Goal: Find specific page/section: Find specific page/section

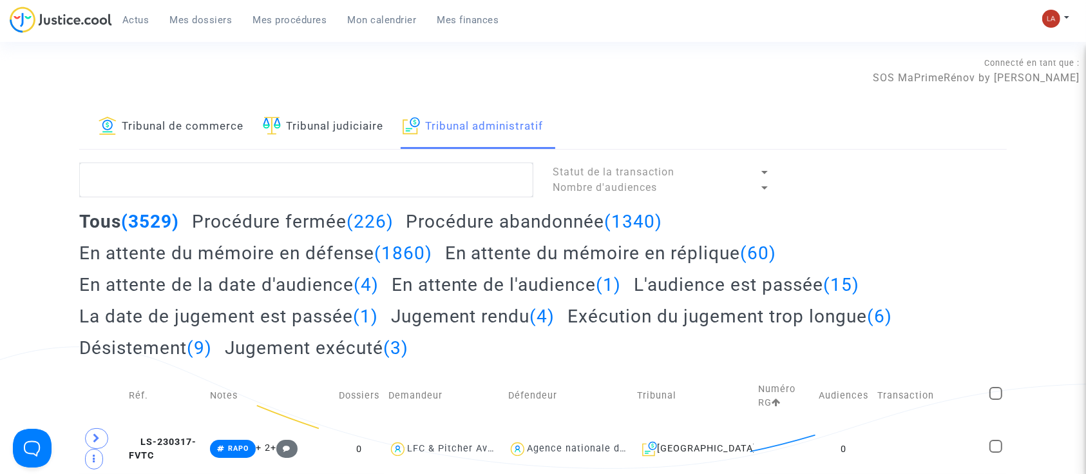
click at [611, 255] on h2 "En attente du mémoire en réplique (60)" at bounding box center [611, 253] width 332 height 23
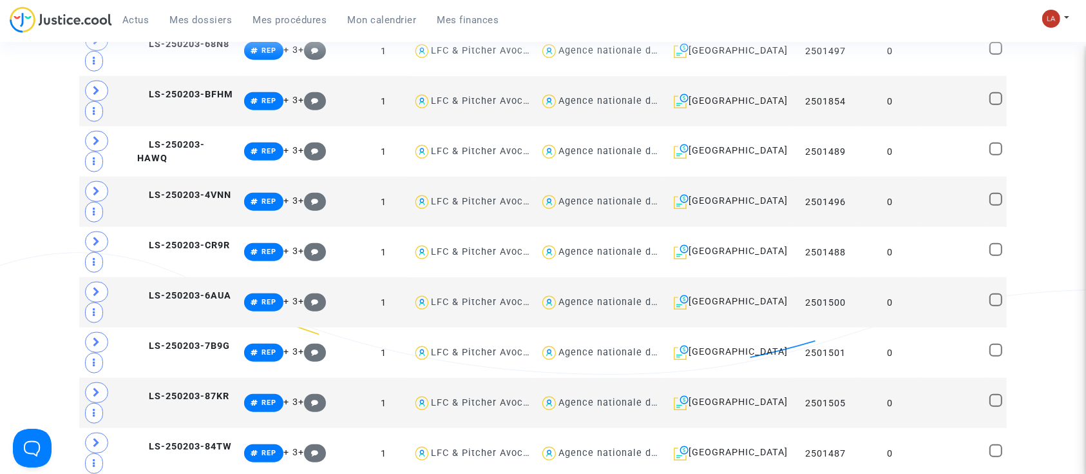
scroll to position [1546, 0]
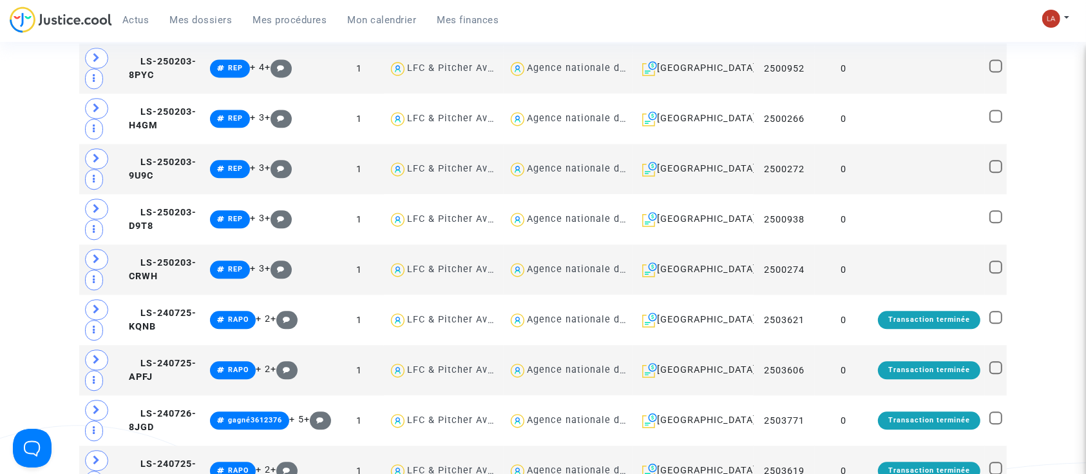
scroll to position [3007, 0]
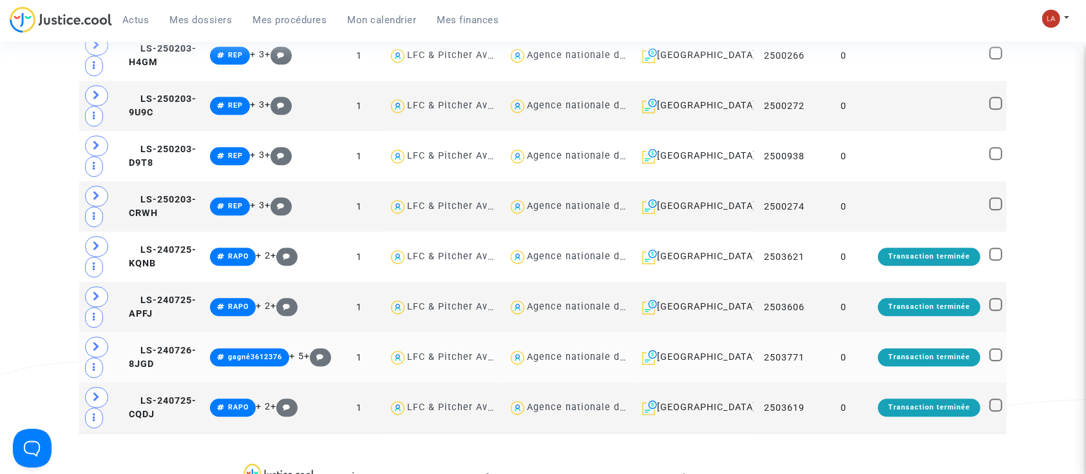
click at [201, 332] on td "LS-240726-8JGD" at bounding box center [164, 357] width 81 height 50
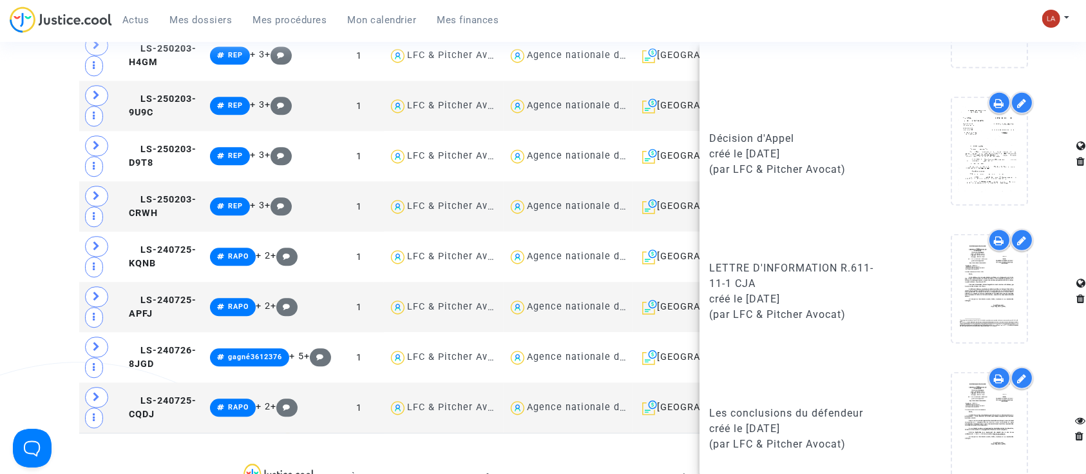
scroll to position [1345, 0]
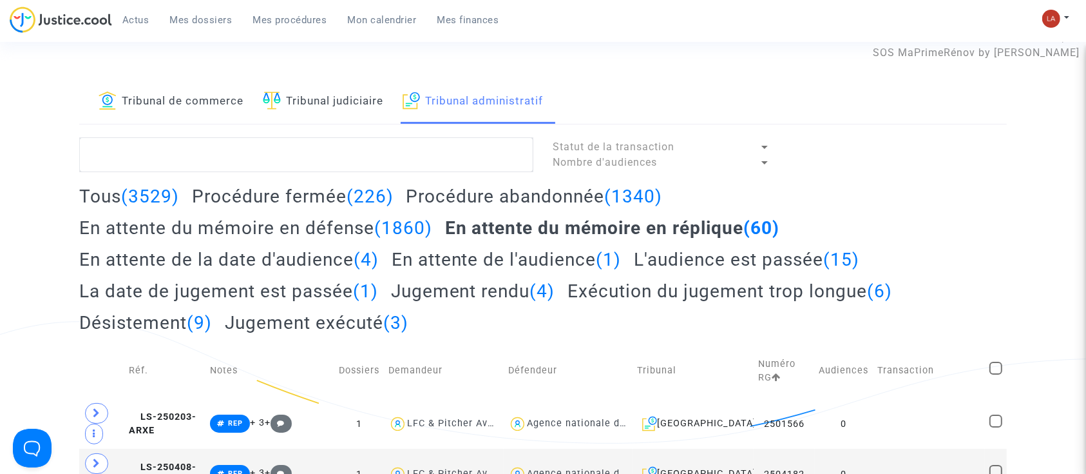
scroll to position [0, 0]
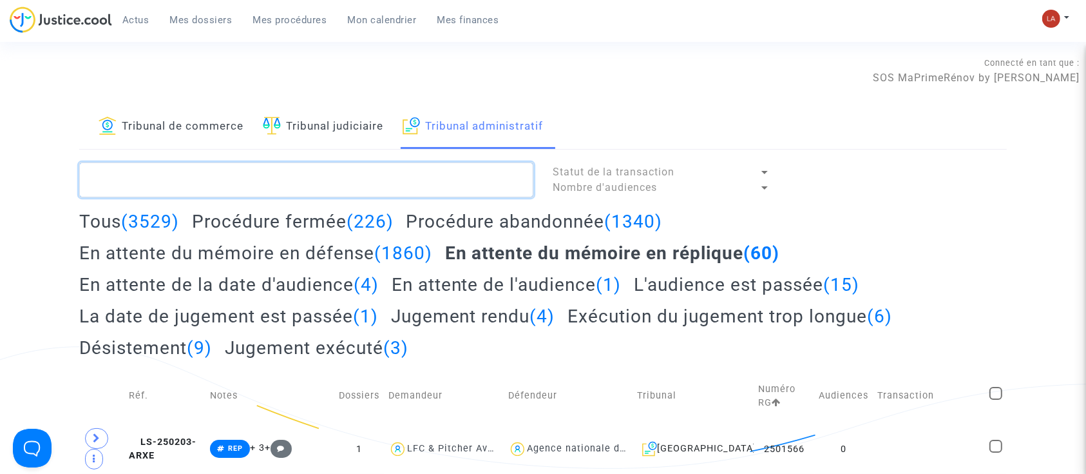
drag, startPoint x: 414, startPoint y: 180, endPoint x: 436, endPoint y: 180, distance: 22.6
click at [414, 179] on textarea at bounding box center [306, 179] width 454 height 35
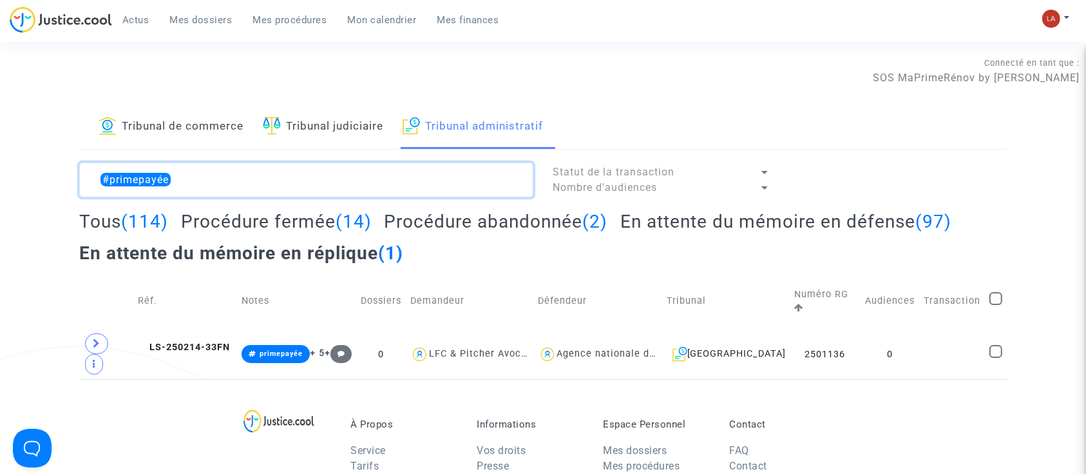
type textarea "#primepayée"
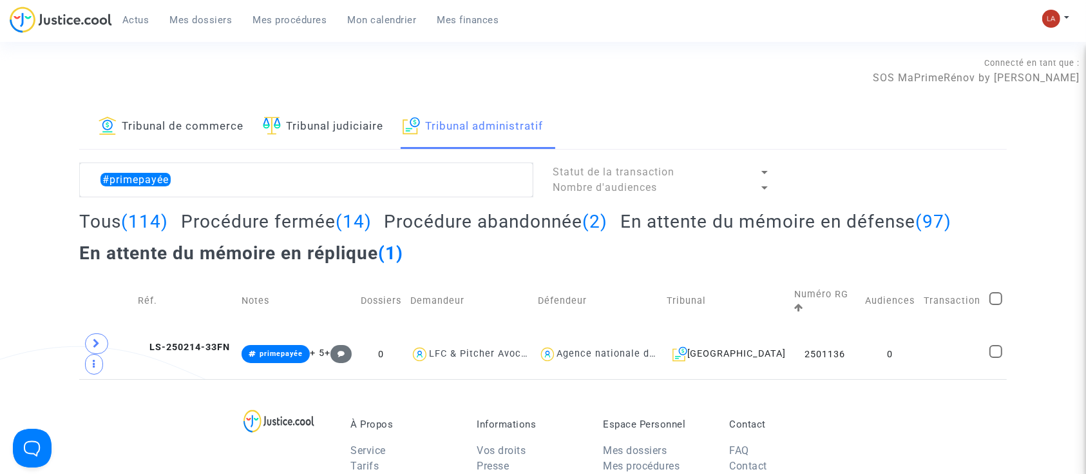
click at [205, 154] on div "Tribunal de commerce Tribunal judiciaire Tribunal administratif #primepayée Sta…" at bounding box center [543, 242] width 928 height 274
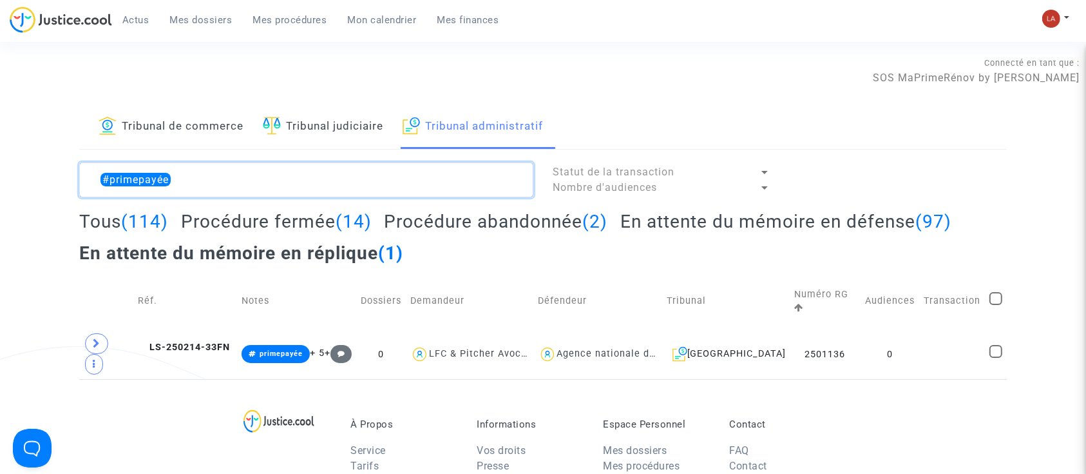
click at [189, 177] on textarea at bounding box center [306, 179] width 454 height 35
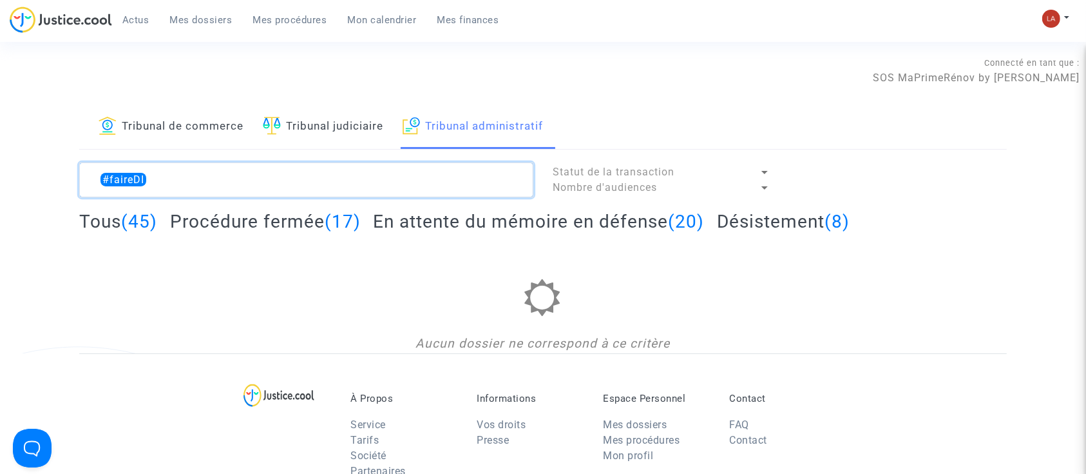
type textarea "#faireDI"
click at [182, 186] on textarea at bounding box center [306, 179] width 454 height 35
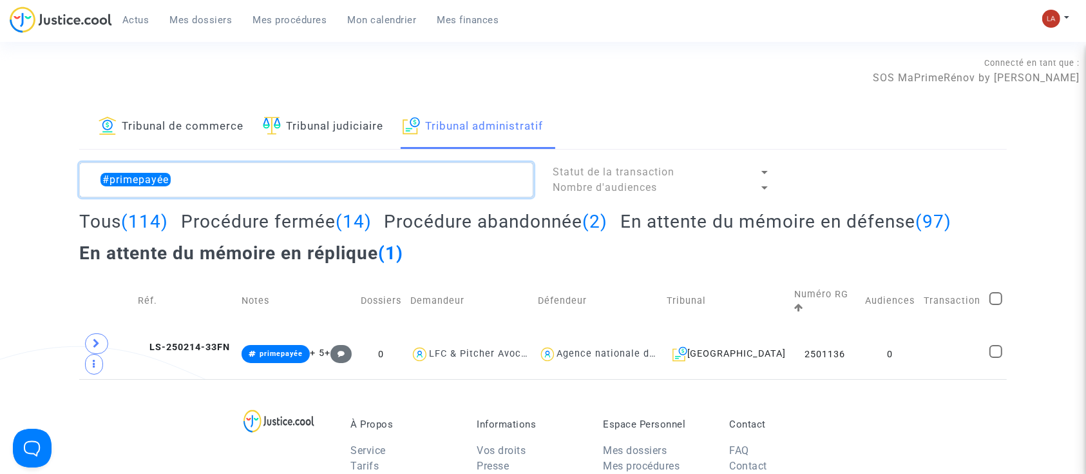
type textarea "#primepayée"
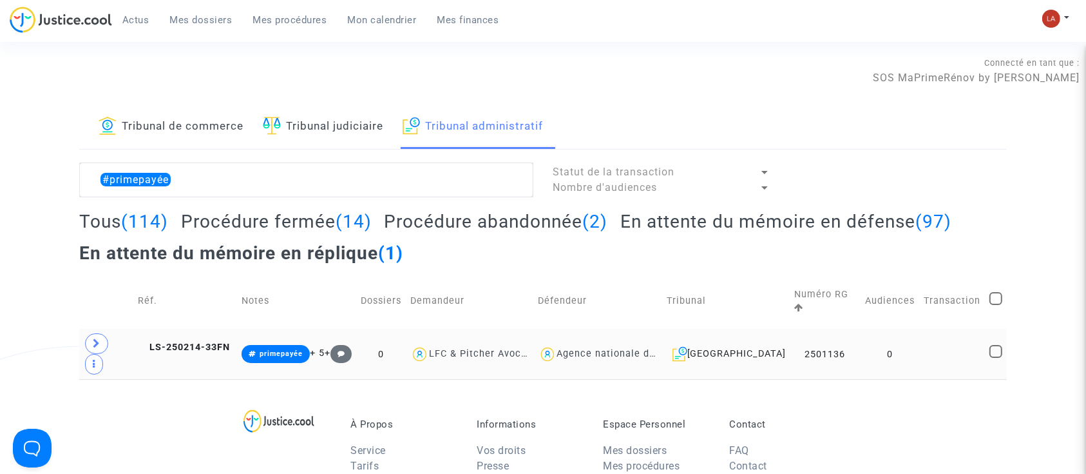
click at [203, 338] on td "LS-250214-33FN" at bounding box center [185, 354] width 104 height 50
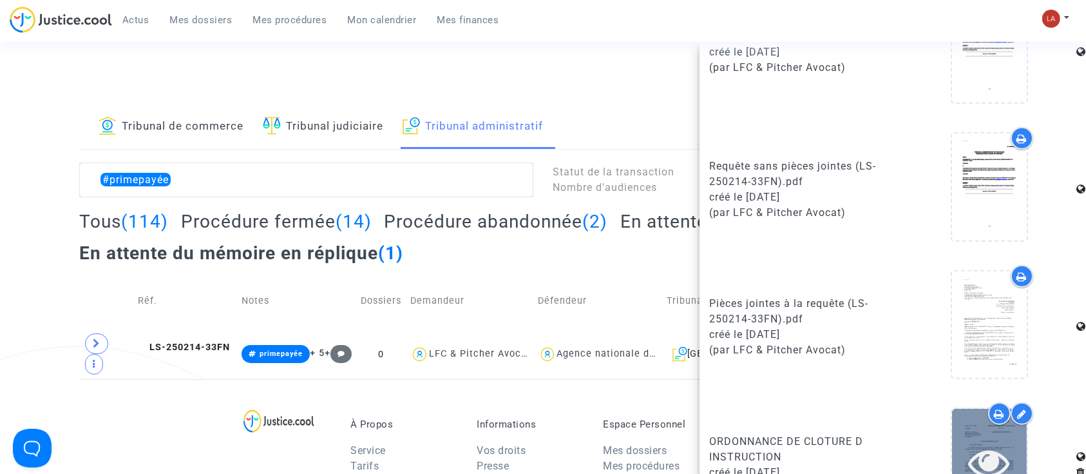
scroll to position [871, 0]
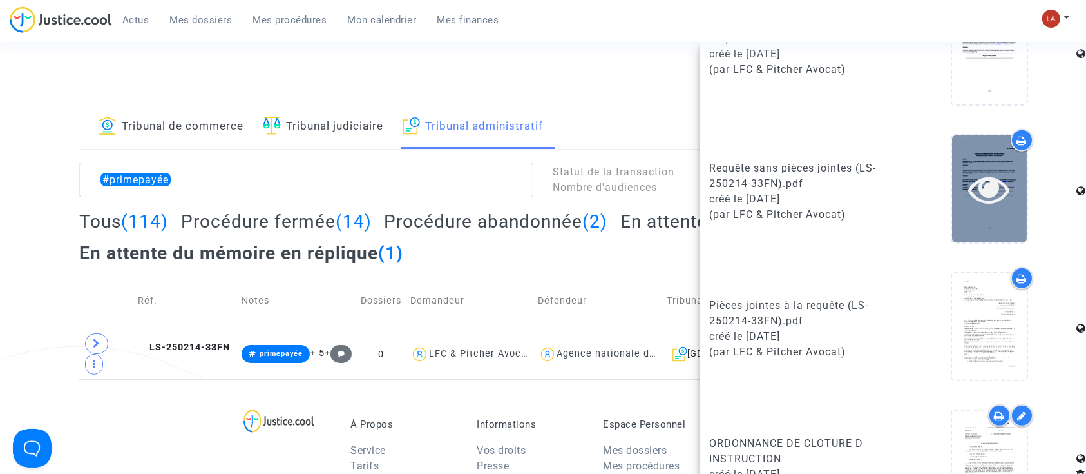
click at [962, 228] on div at bounding box center [989, 188] width 75 height 106
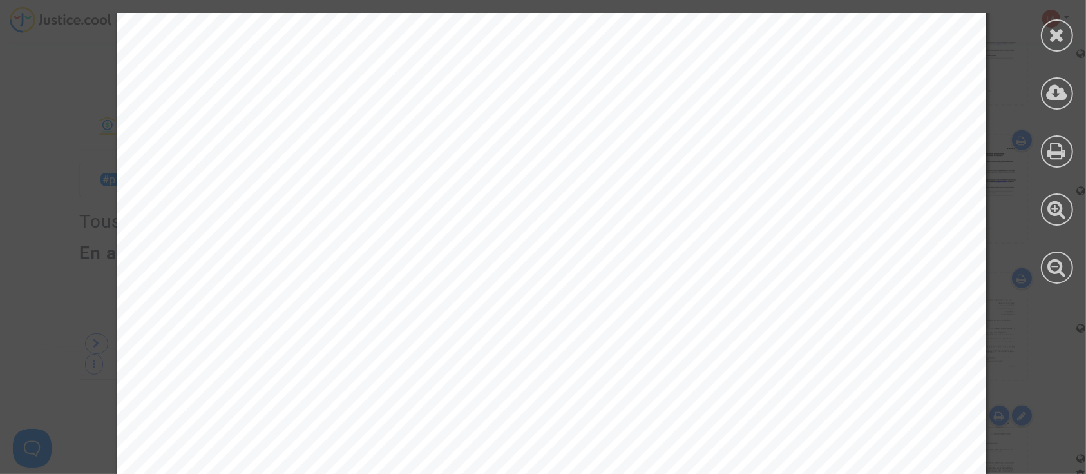
scroll to position [21140, 0]
click at [1057, 37] on icon at bounding box center [1058, 34] width 16 height 19
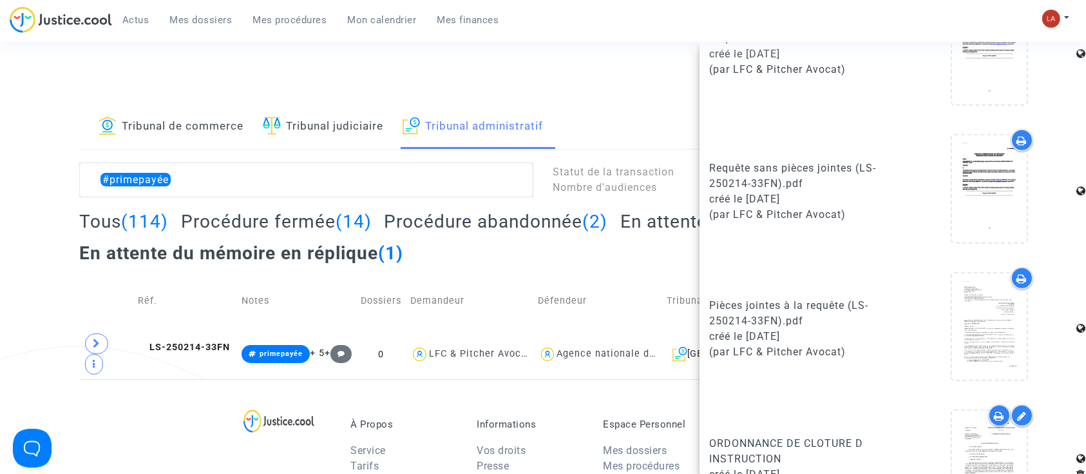
click at [215, 19] on span "Mes dossiers" at bounding box center [201, 20] width 63 height 12
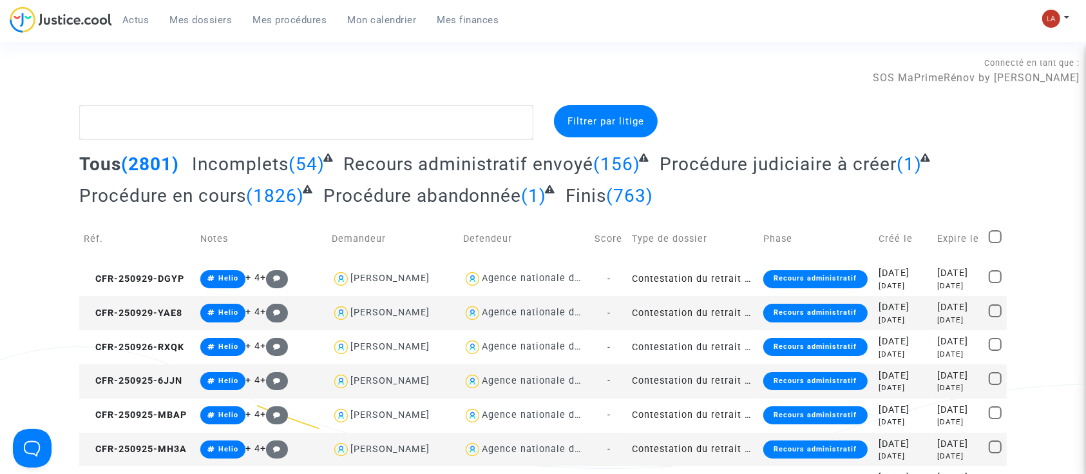
drag, startPoint x: 291, startPoint y: 12, endPoint x: 274, endPoint y: 22, distance: 19.7
click at [274, 22] on span "Mes procédures" at bounding box center [290, 20] width 74 height 12
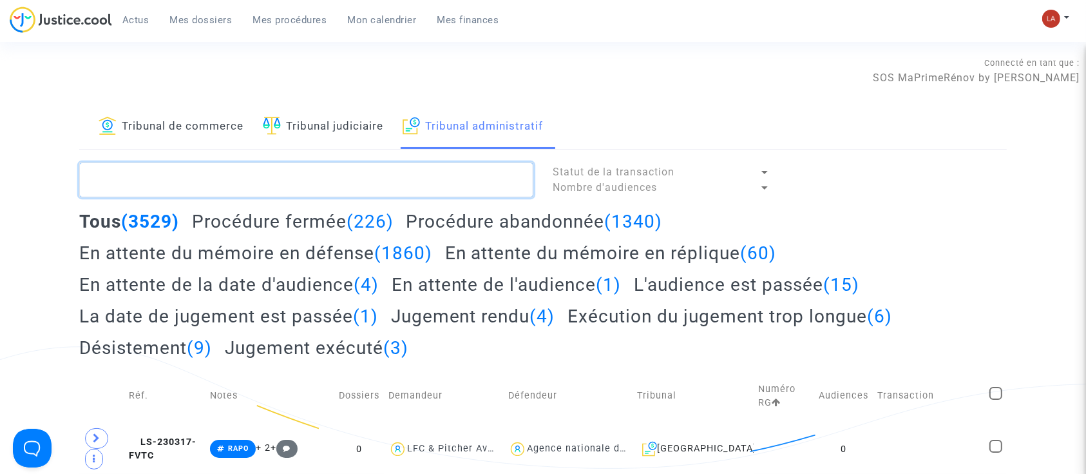
click at [342, 166] on textarea at bounding box center [306, 179] width 454 height 35
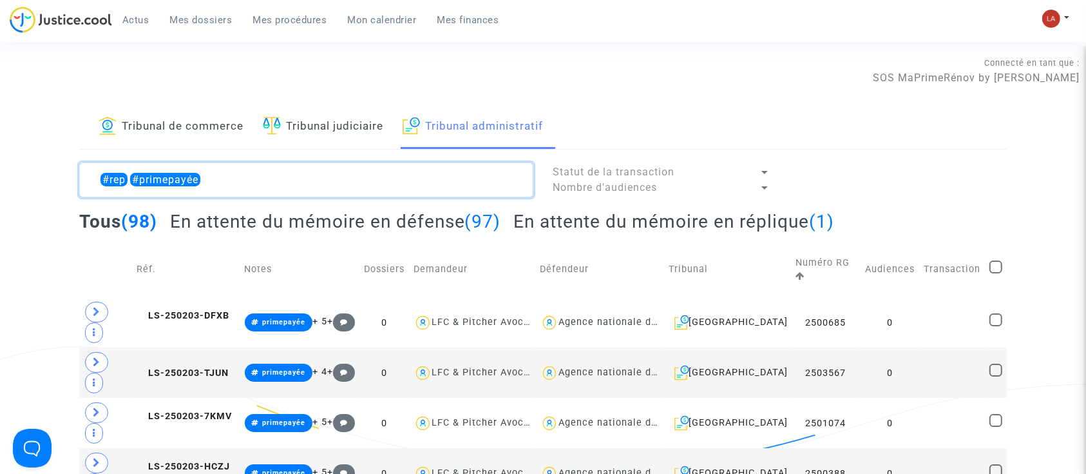
type textarea "#rep #primepayée"
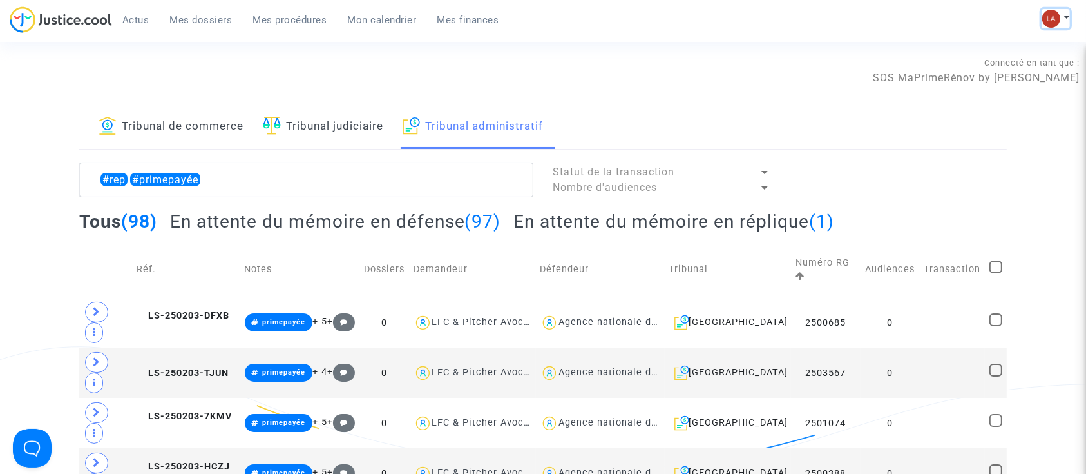
click at [1057, 21] on img at bounding box center [1052, 19] width 18 height 18
click at [985, 63] on link "Changer de compte" at bounding box center [1004, 66] width 130 height 21
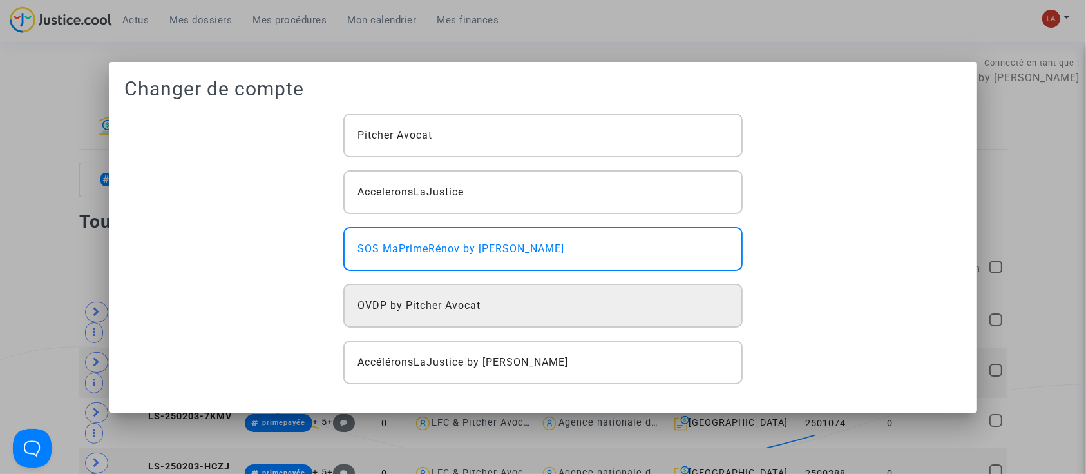
click at [431, 307] on span "OVDP by Pitcher Avocat" at bounding box center [419, 305] width 123 height 15
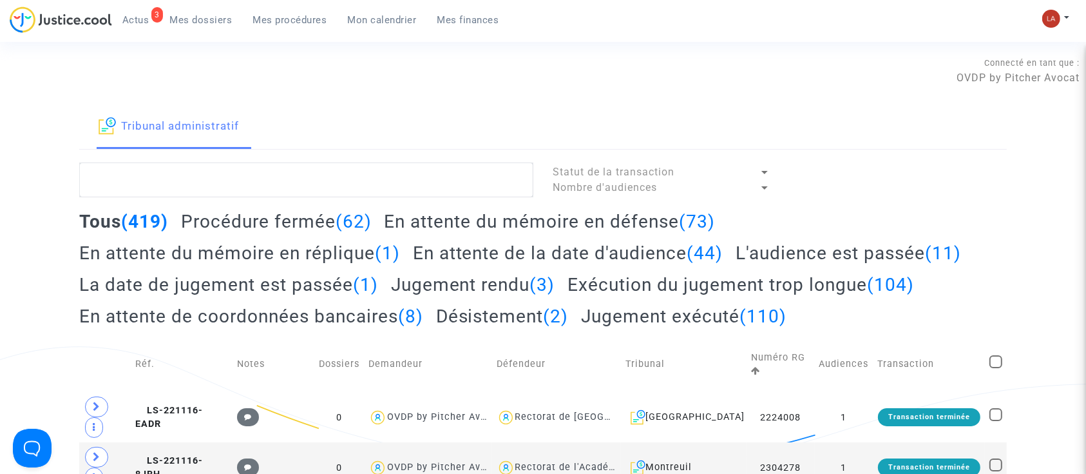
click at [140, 16] on span "Actus" at bounding box center [135, 20] width 27 height 12
